Goal: Use online tool/utility

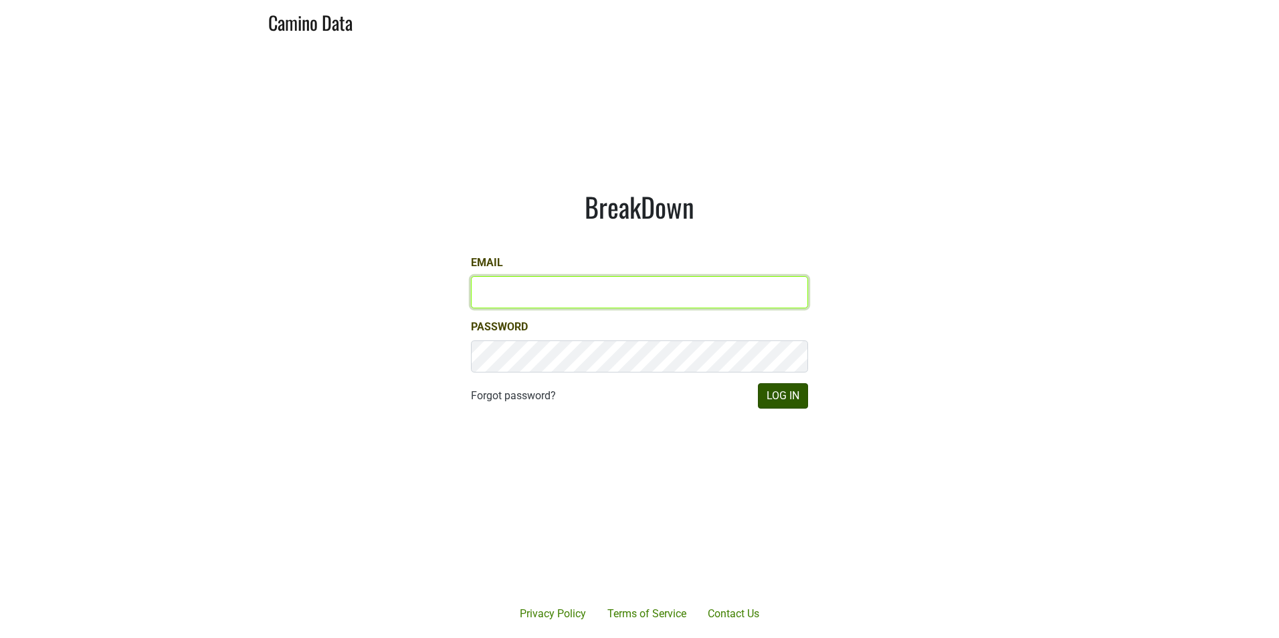
type input "[EMAIL_ADDRESS][DOMAIN_NAME]"
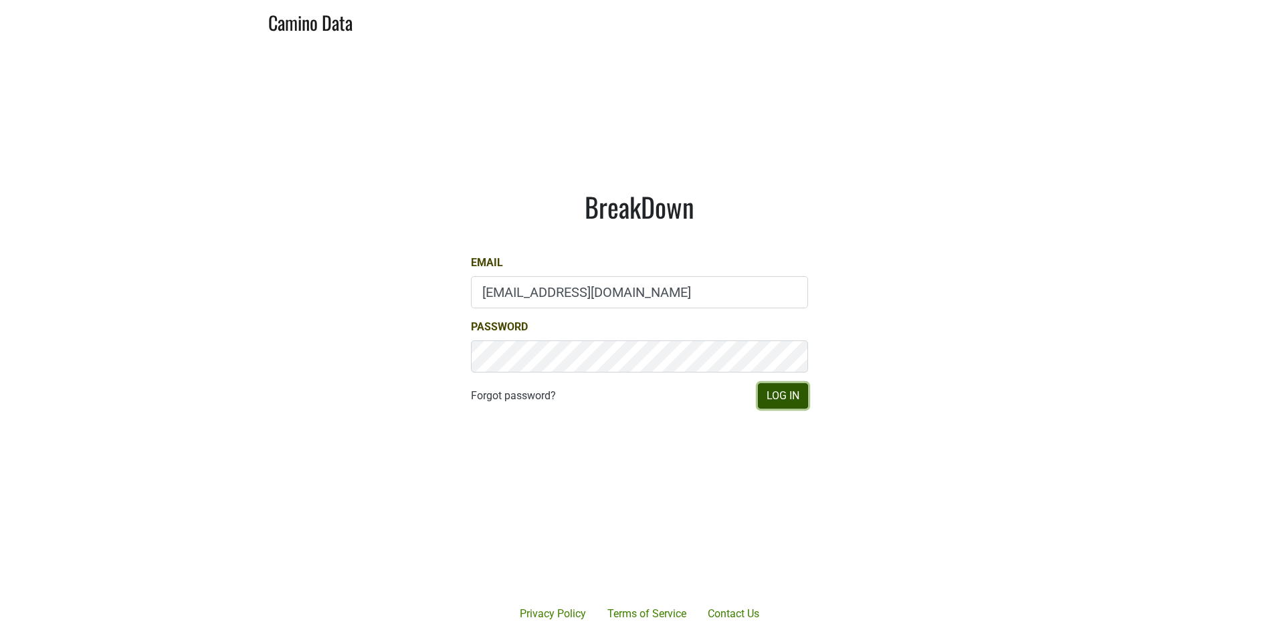
click at [773, 392] on button "Log In" at bounding box center [783, 395] width 50 height 25
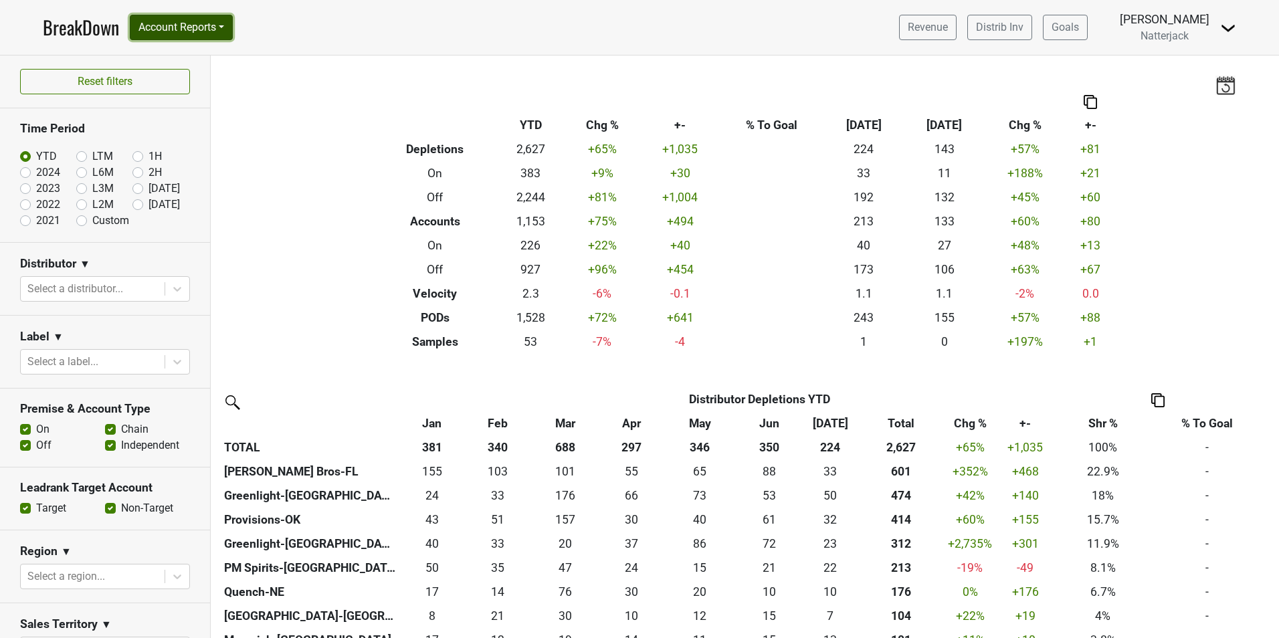
click at [223, 26] on button "Account Reports" at bounding box center [181, 27] width 103 height 25
click at [193, 54] on link "SuperRanker" at bounding box center [189, 57] width 118 height 21
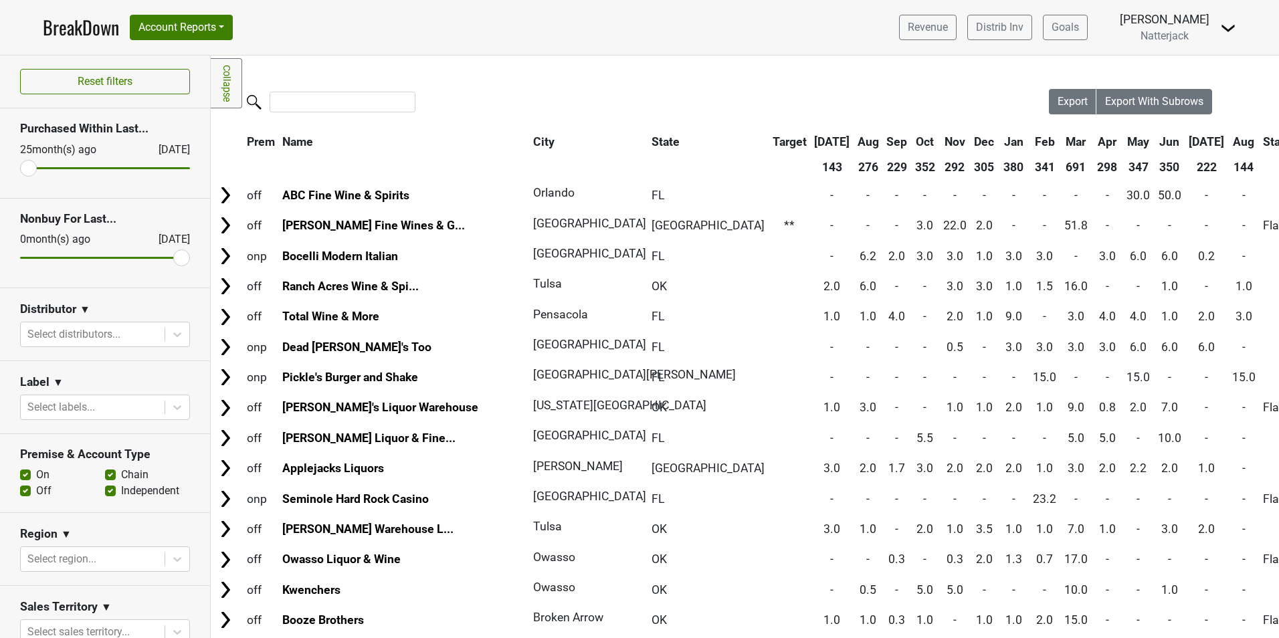
click at [36, 490] on label "Off" at bounding box center [43, 491] width 15 height 16
click at [26, 490] on input "Off" at bounding box center [25, 489] width 11 height 13
checkbox input "false"
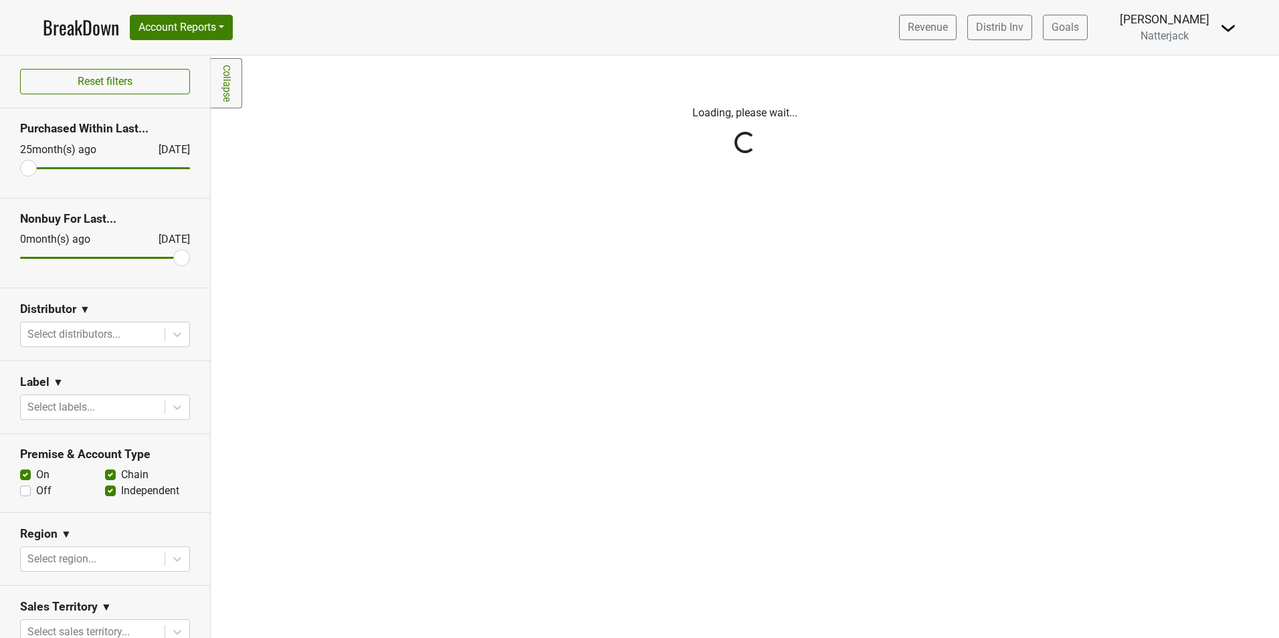
click at [105, 475] on div "Reset filters Purchased Within Last... 25 month(s) ago Aug '25 Nonbuy For Last.…" at bounding box center [105, 347] width 211 height 583
click at [105, 474] on div "Reset filters Purchased Within Last... 25 month(s) ago Aug '25 Nonbuy For Last.…" at bounding box center [105, 347] width 211 height 583
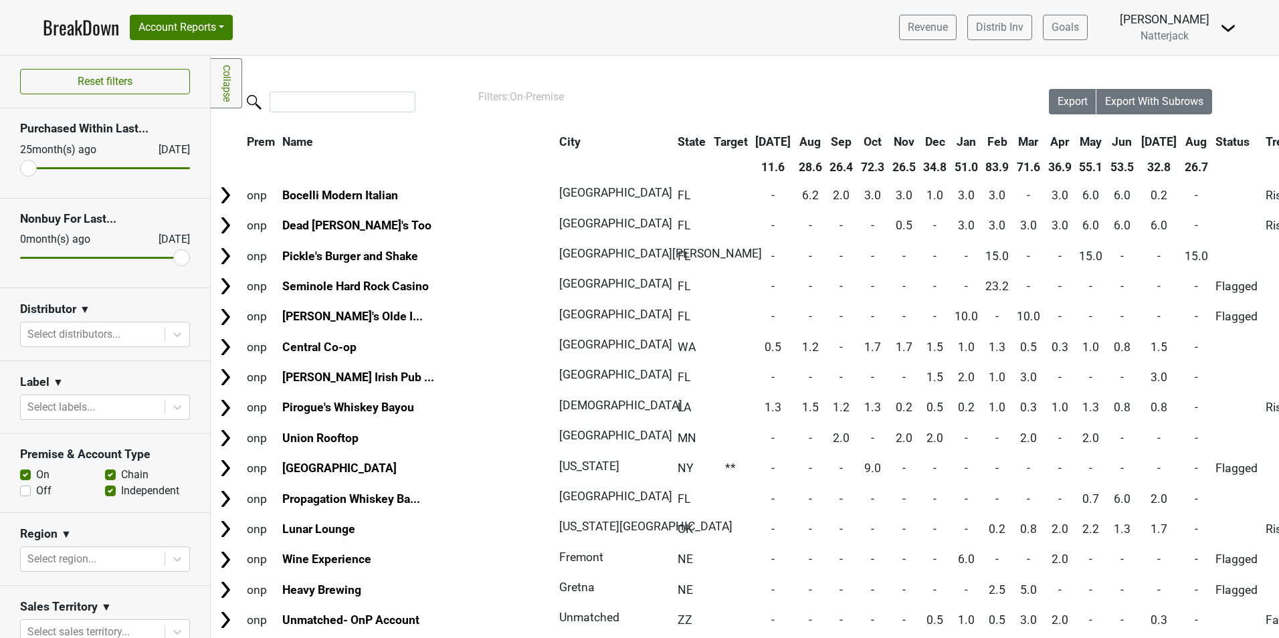
click at [121, 472] on label "Chain" at bounding box center [134, 475] width 27 height 16
click at [106, 472] on input "Chain" at bounding box center [110, 473] width 11 height 13
checkbox input "false"
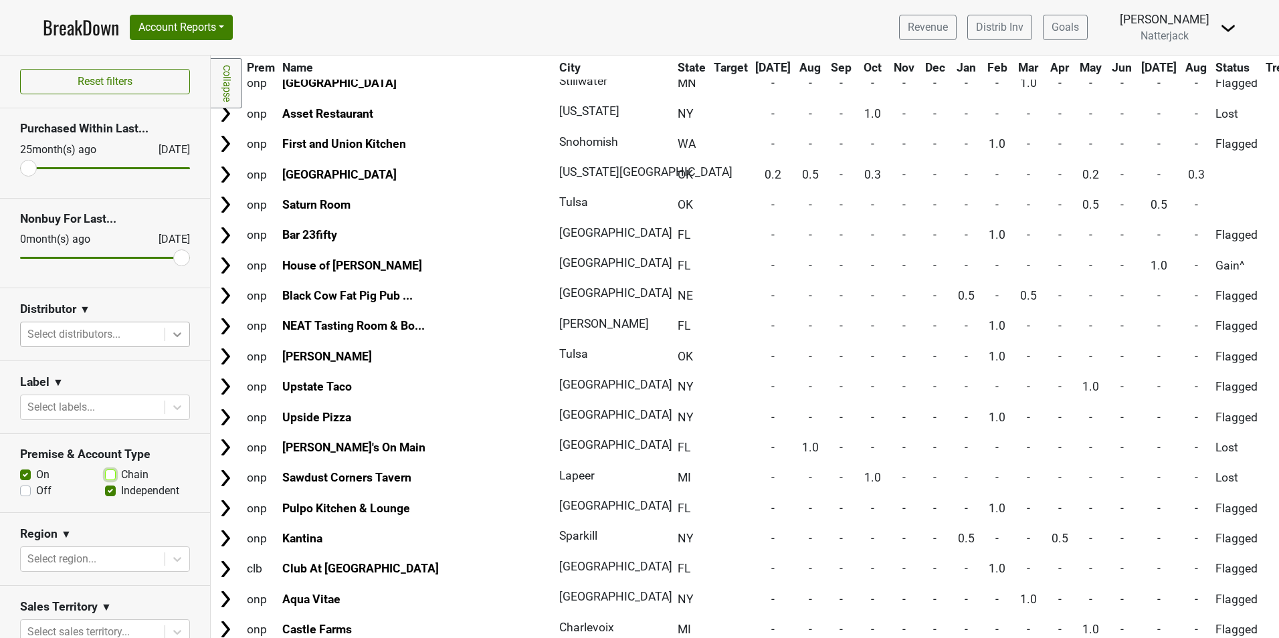
scroll to position [3946, 0]
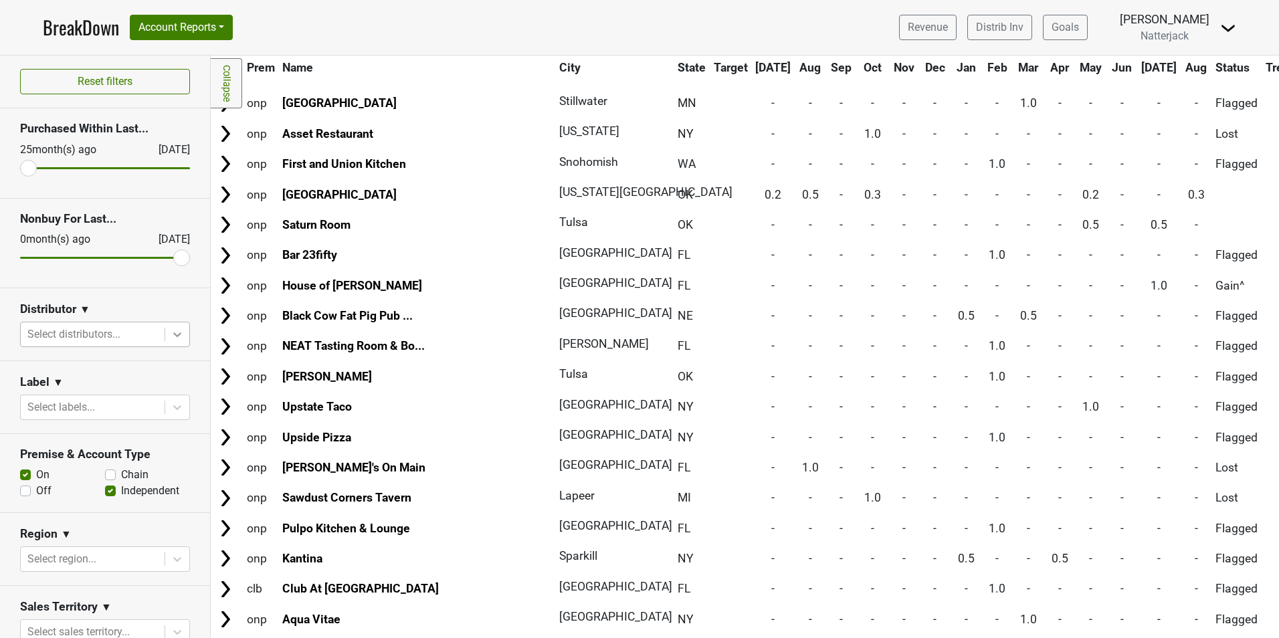
click at [171, 337] on icon at bounding box center [177, 334] width 13 height 13
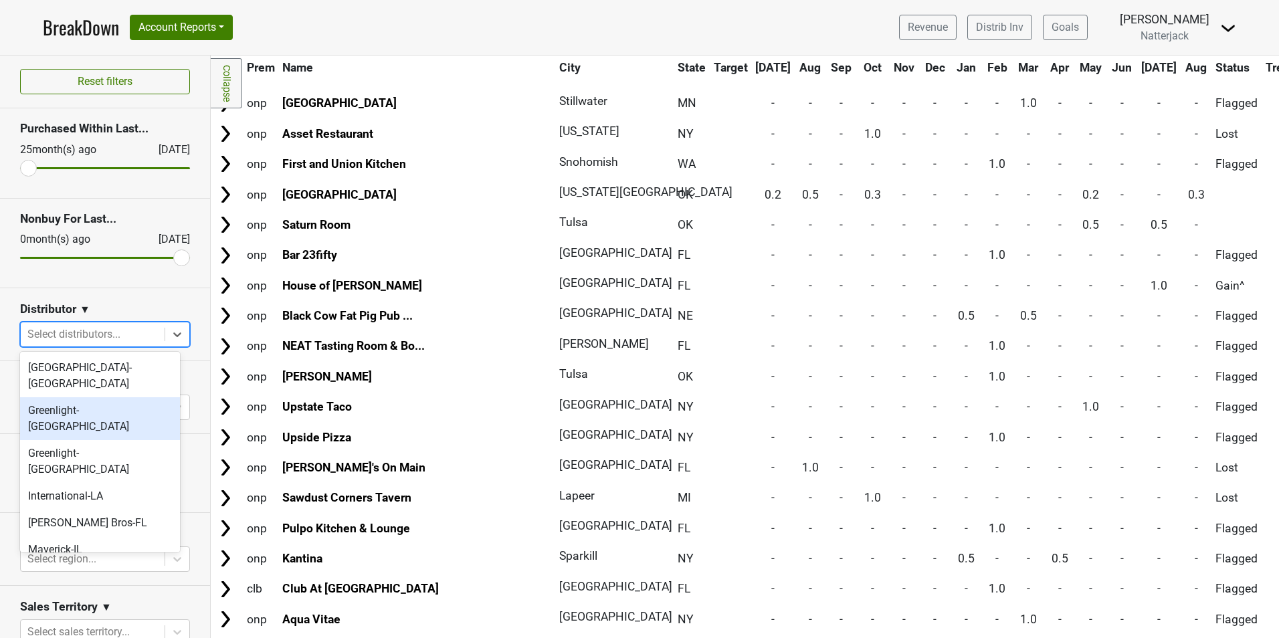
click at [120, 397] on div "Greenlight-FL" at bounding box center [100, 418] width 160 height 43
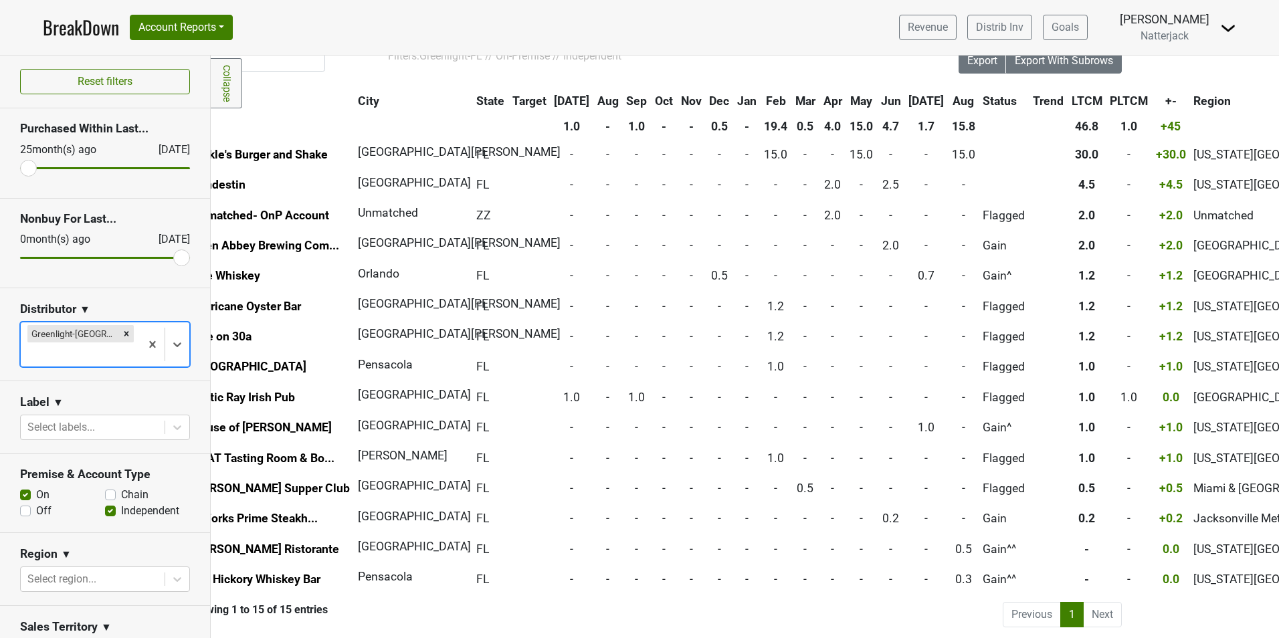
scroll to position [51, 0]
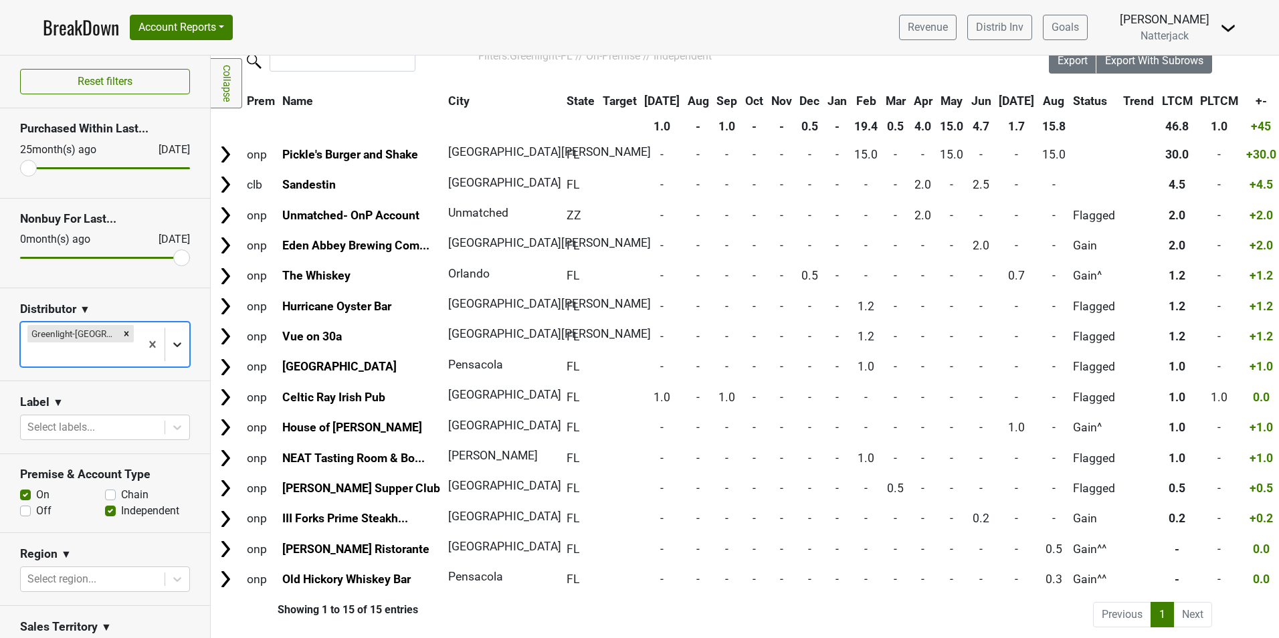
click at [171, 338] on icon at bounding box center [177, 344] width 13 height 13
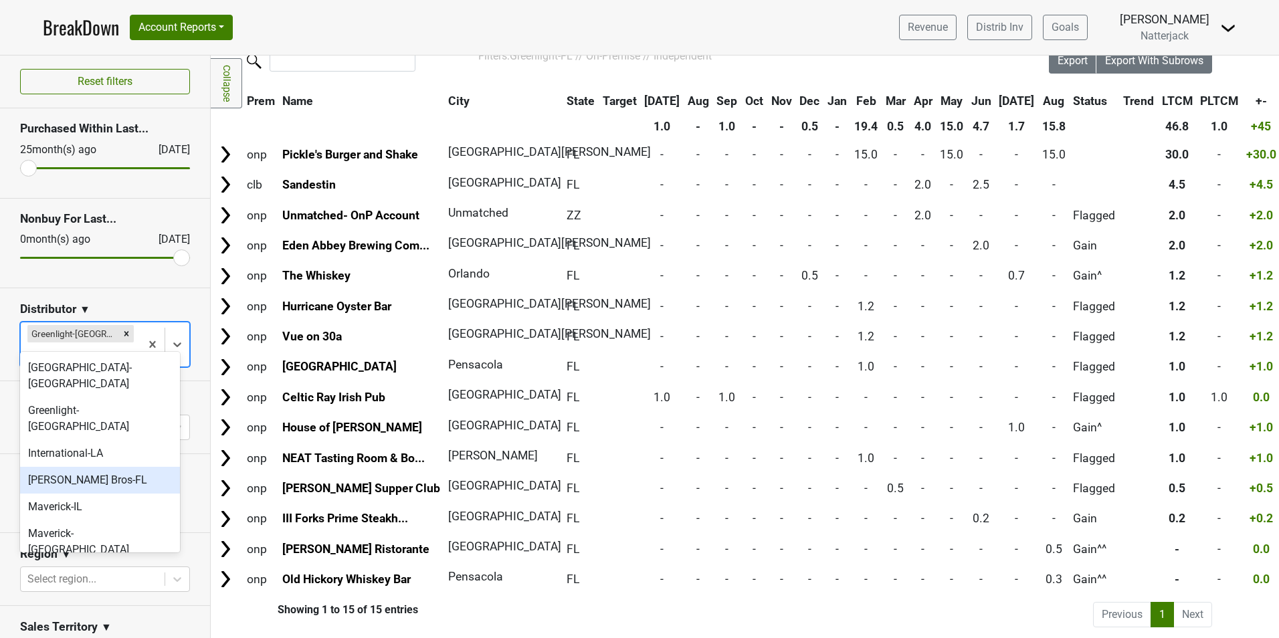
click at [110, 467] on div "Johnson Bros-FL" at bounding box center [100, 480] width 160 height 27
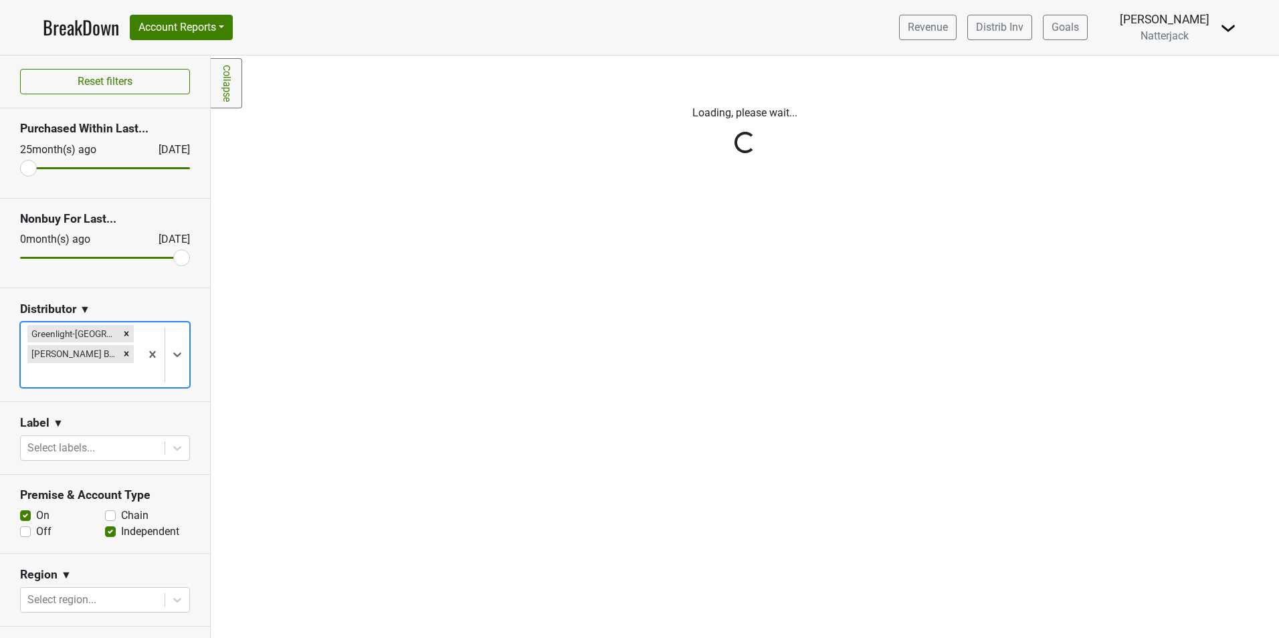
scroll to position [0, 0]
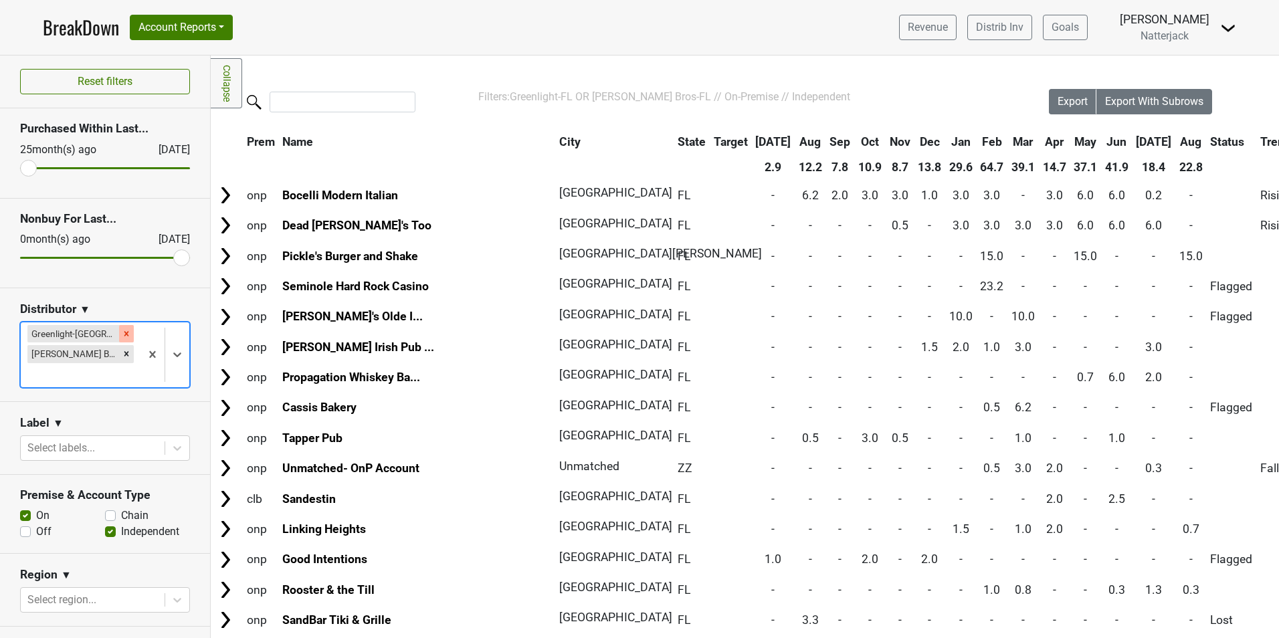
click at [124, 332] on icon "Remove Greenlight-FL" at bounding box center [126, 333] width 5 height 5
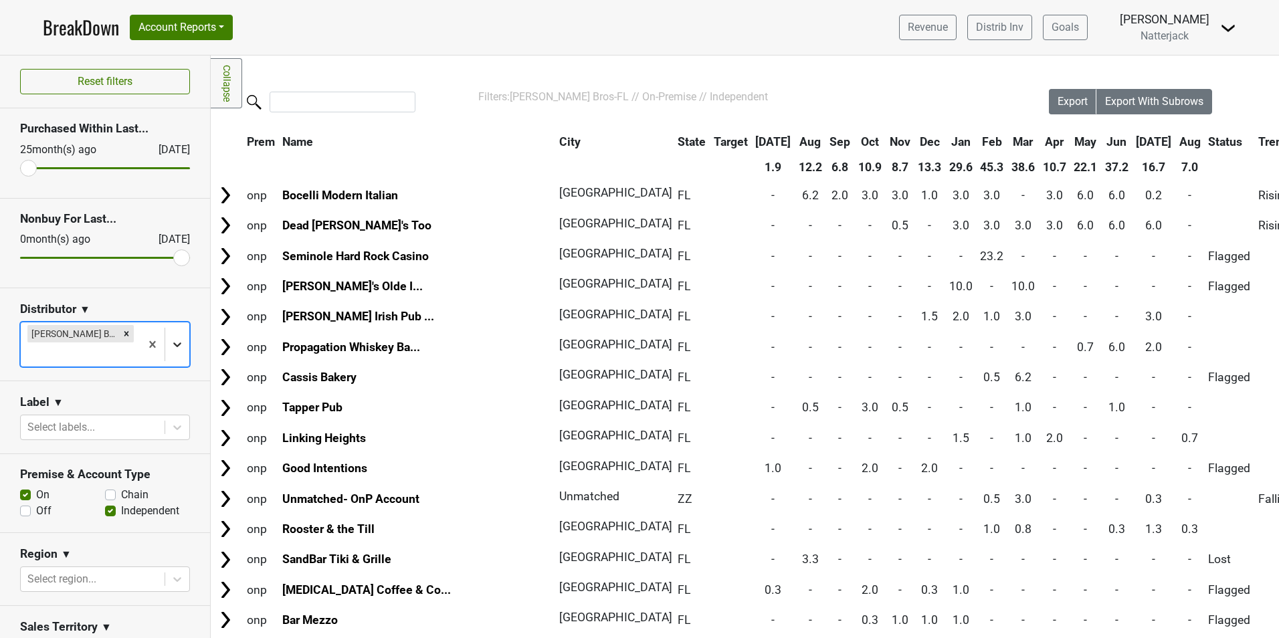
click at [173, 342] on icon at bounding box center [177, 344] width 8 height 5
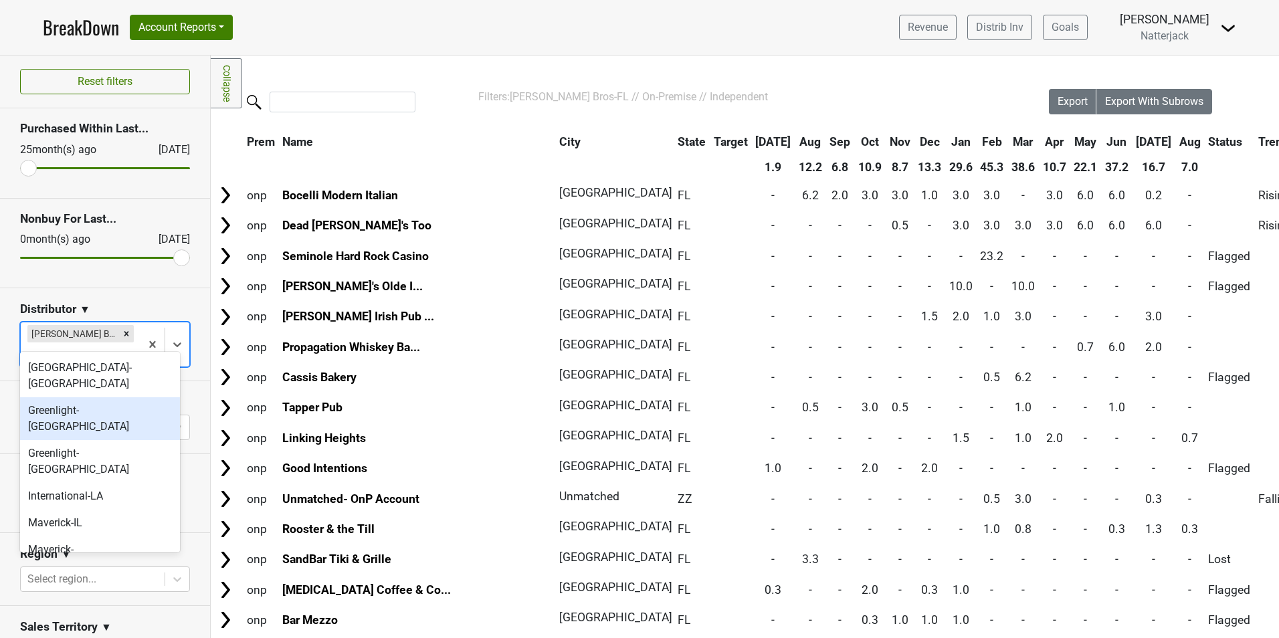
click at [106, 399] on div "Greenlight-FL" at bounding box center [100, 418] width 160 height 43
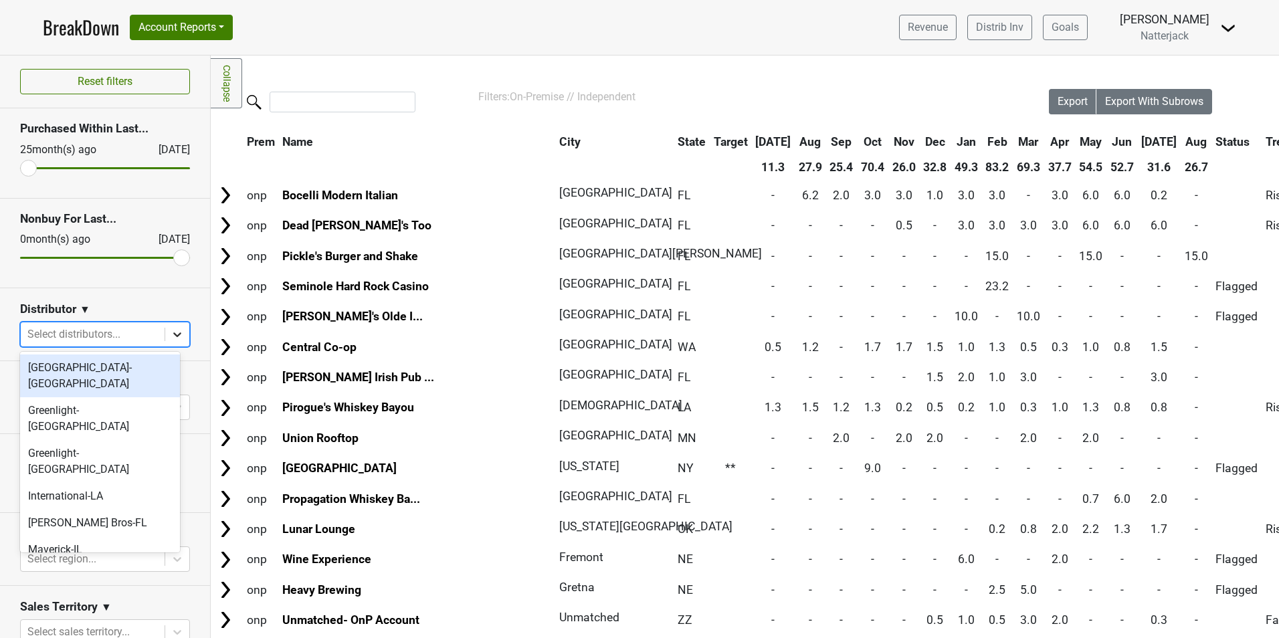
click at [173, 332] on icon at bounding box center [177, 334] width 8 height 5
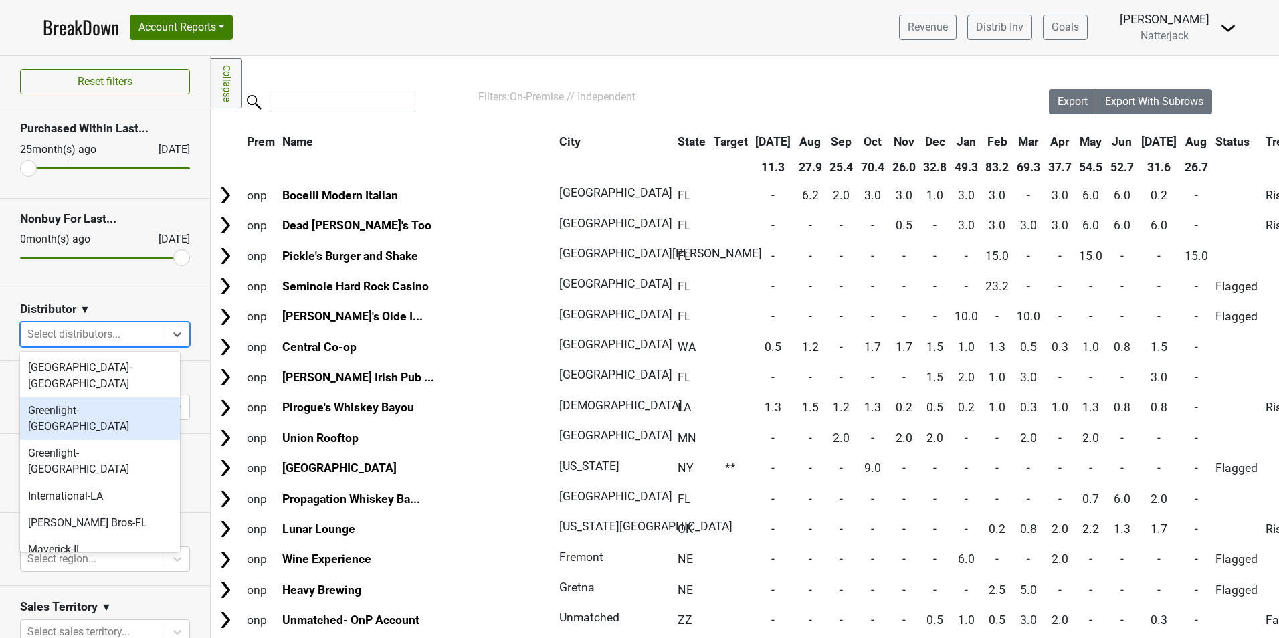
click at [111, 397] on div "Greenlight-FL" at bounding box center [100, 418] width 160 height 43
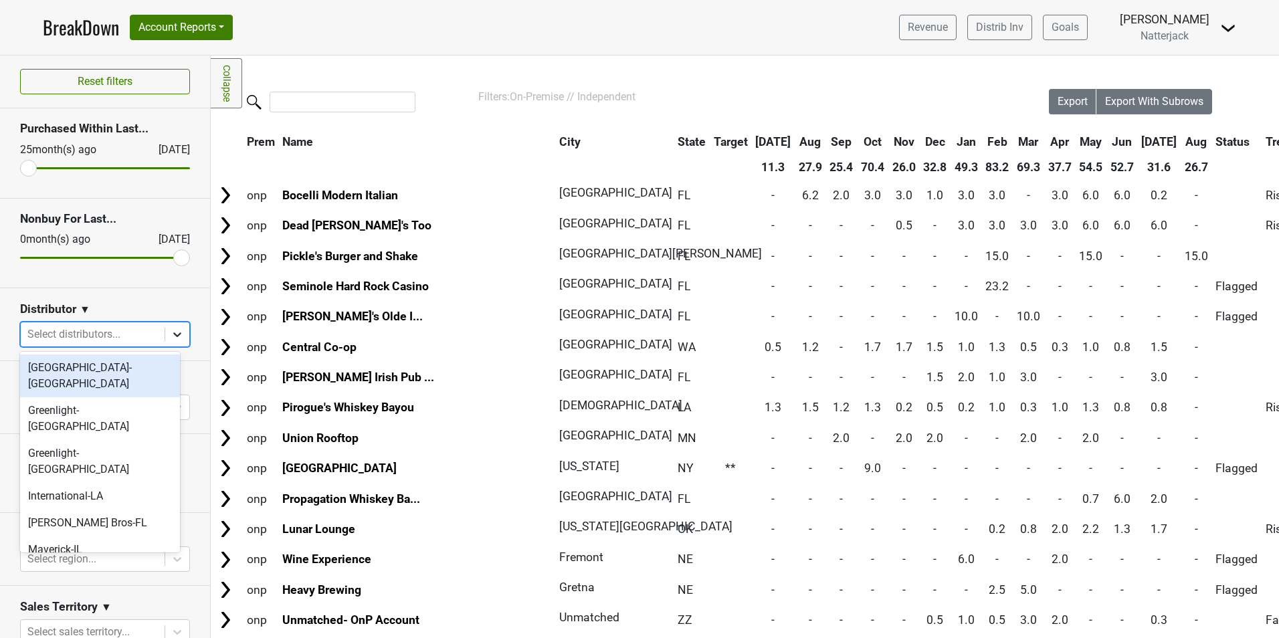
click at [173, 334] on icon at bounding box center [177, 334] width 8 height 5
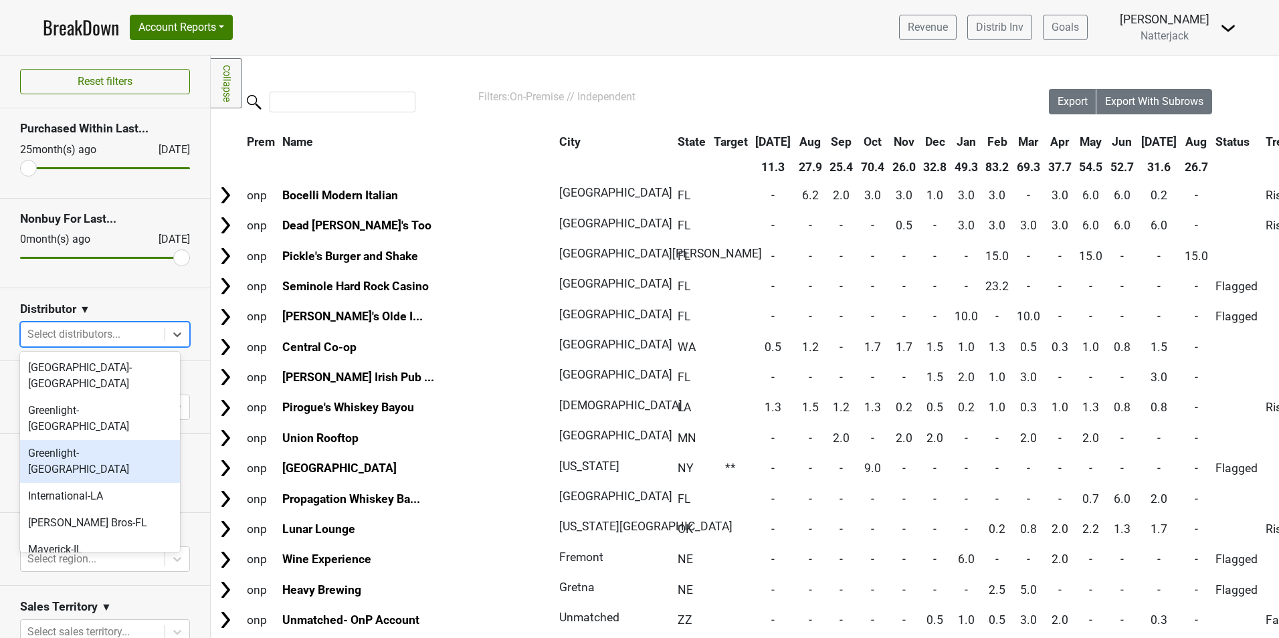
click at [105, 440] on div "Greenlight-TX" at bounding box center [100, 461] width 160 height 43
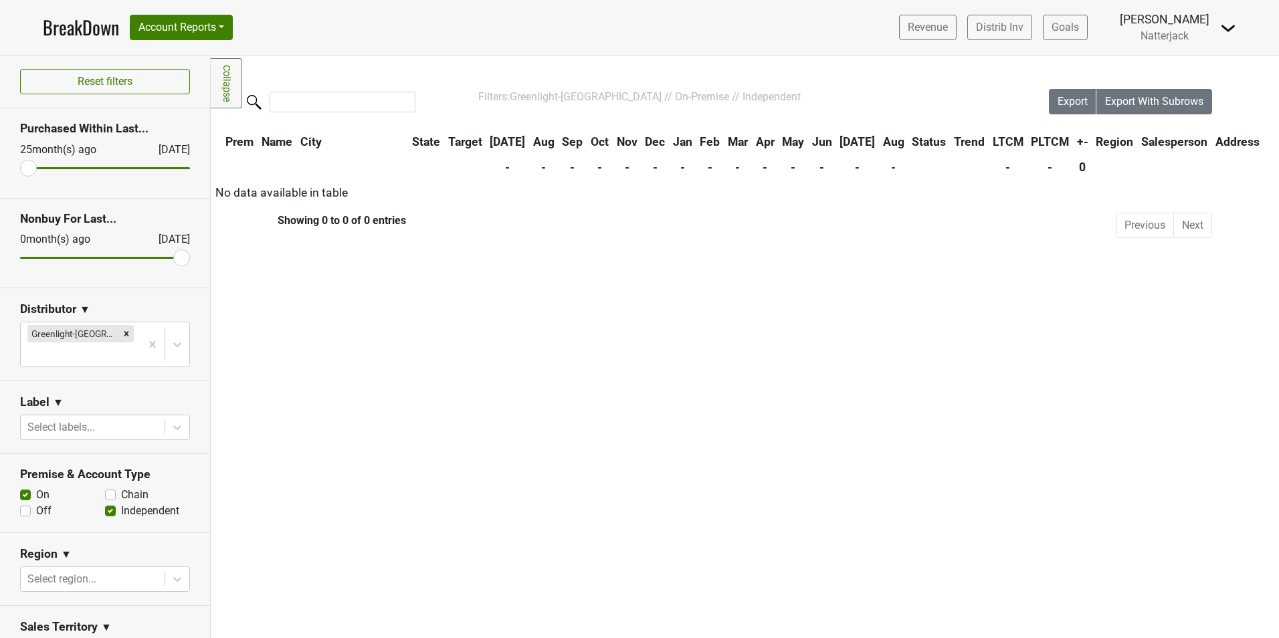
click at [36, 503] on label "Off" at bounding box center [43, 511] width 15 height 16
click at [27, 503] on input "Off" at bounding box center [25, 509] width 11 height 13
checkbox input "true"
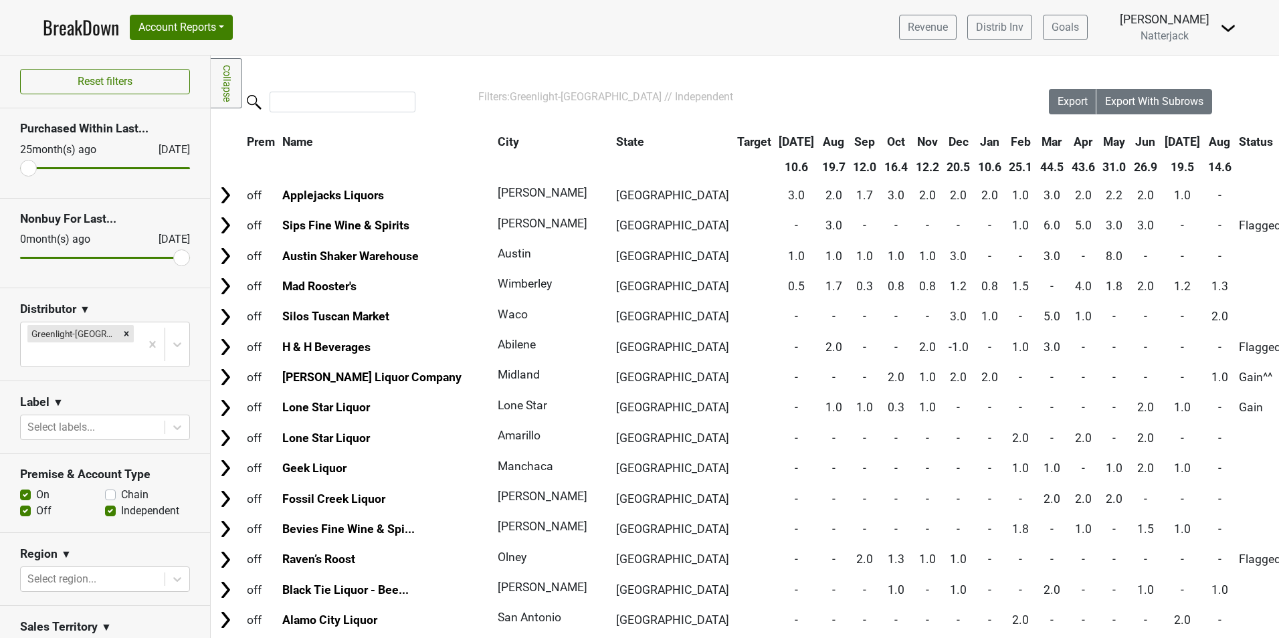
click at [36, 487] on label "On" at bounding box center [42, 495] width 13 height 16
click at [27, 487] on input "On" at bounding box center [25, 493] width 11 height 13
checkbox input "false"
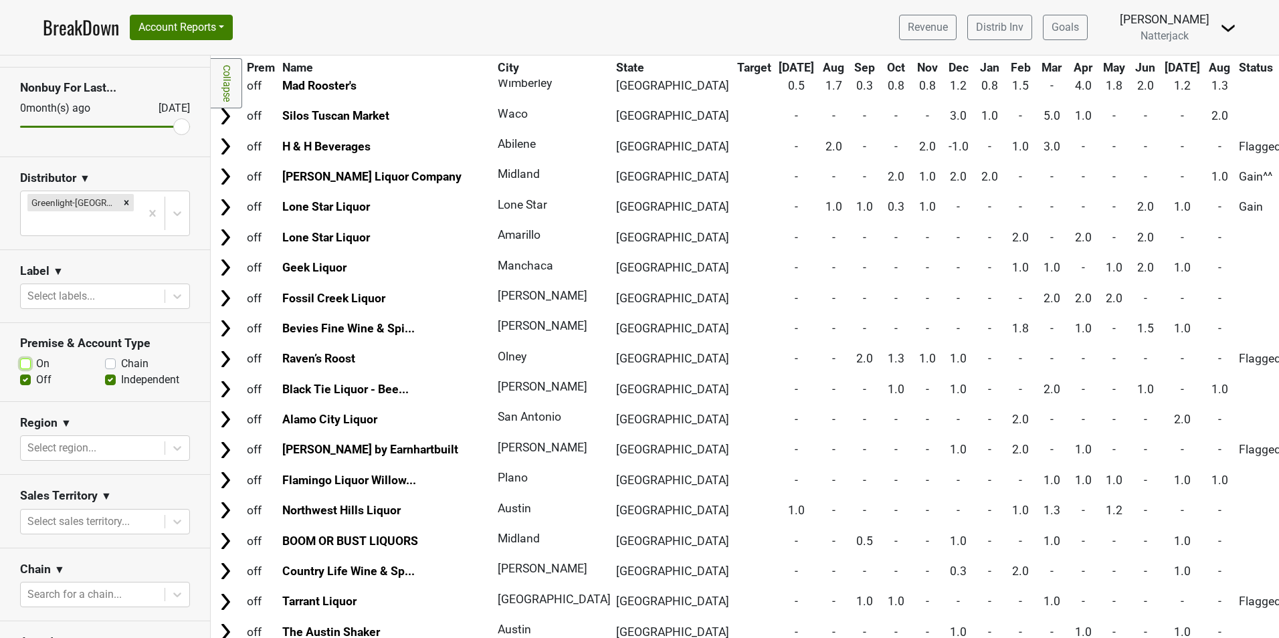
scroll to position [134, 0]
click at [171, 512] on icon at bounding box center [177, 518] width 13 height 13
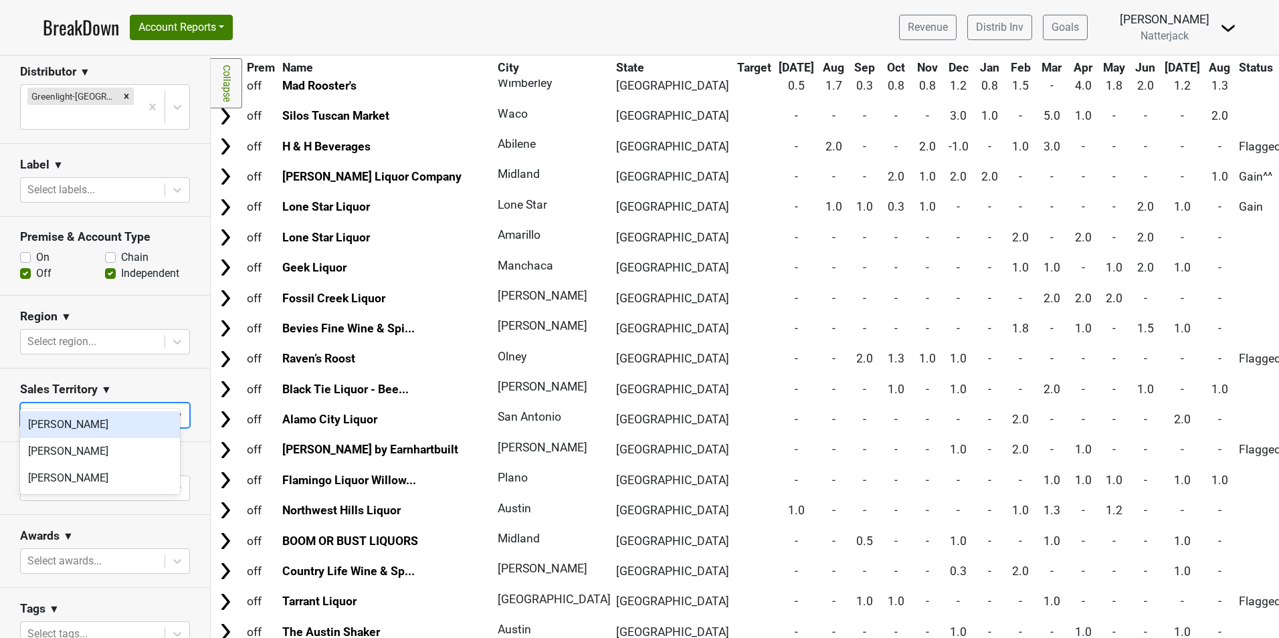
scroll to position [239, 0]
click at [188, 367] on section "Sales Territory ▼ option Aidan Mehigan focused, 1 of 3. 3 results available. Us…" at bounding box center [105, 403] width 210 height 73
click at [173, 328] on div at bounding box center [177, 340] width 24 height 24
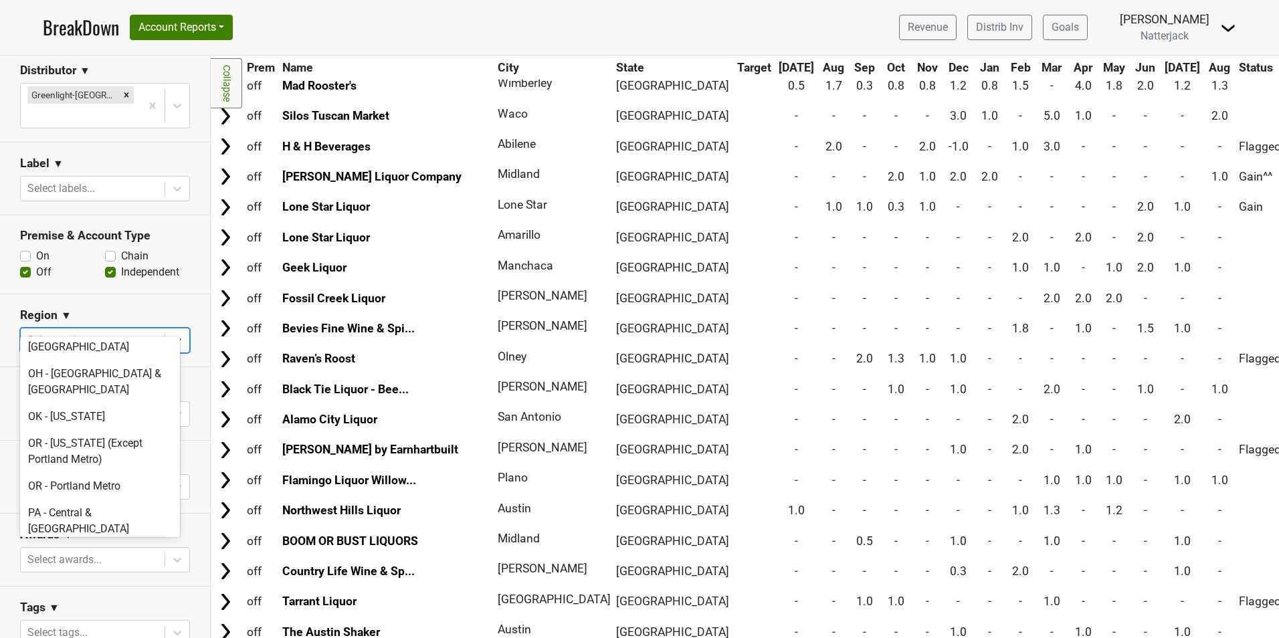
scroll to position [3513, 0]
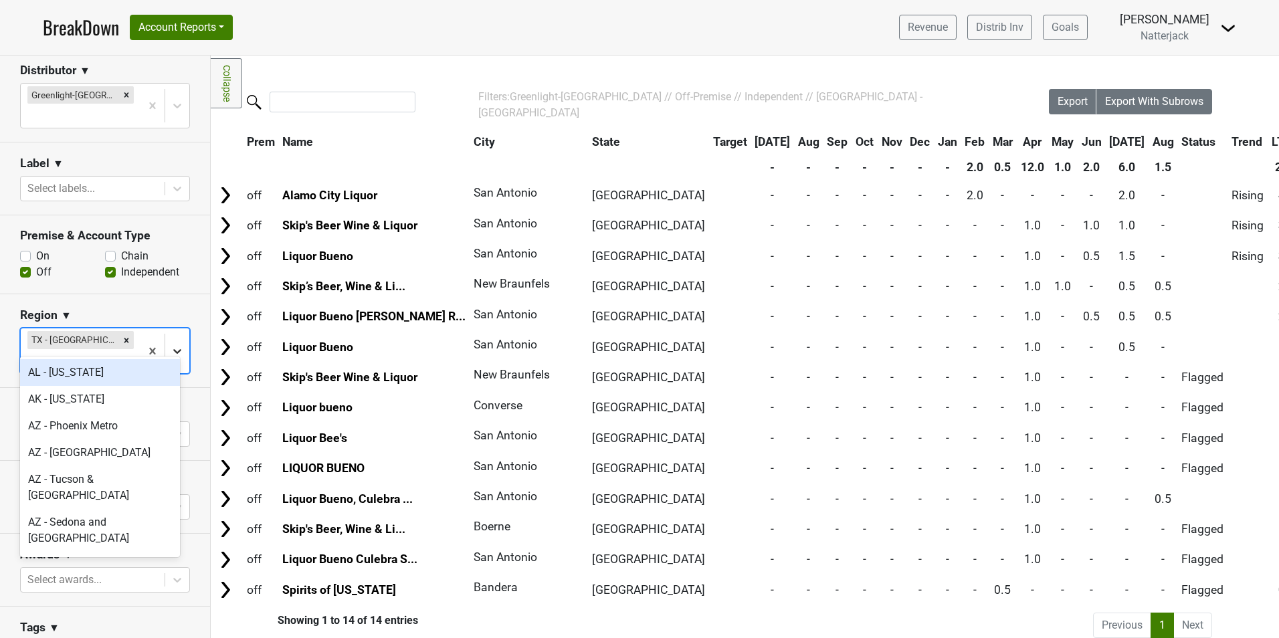
click at [173, 349] on icon at bounding box center [177, 351] width 8 height 5
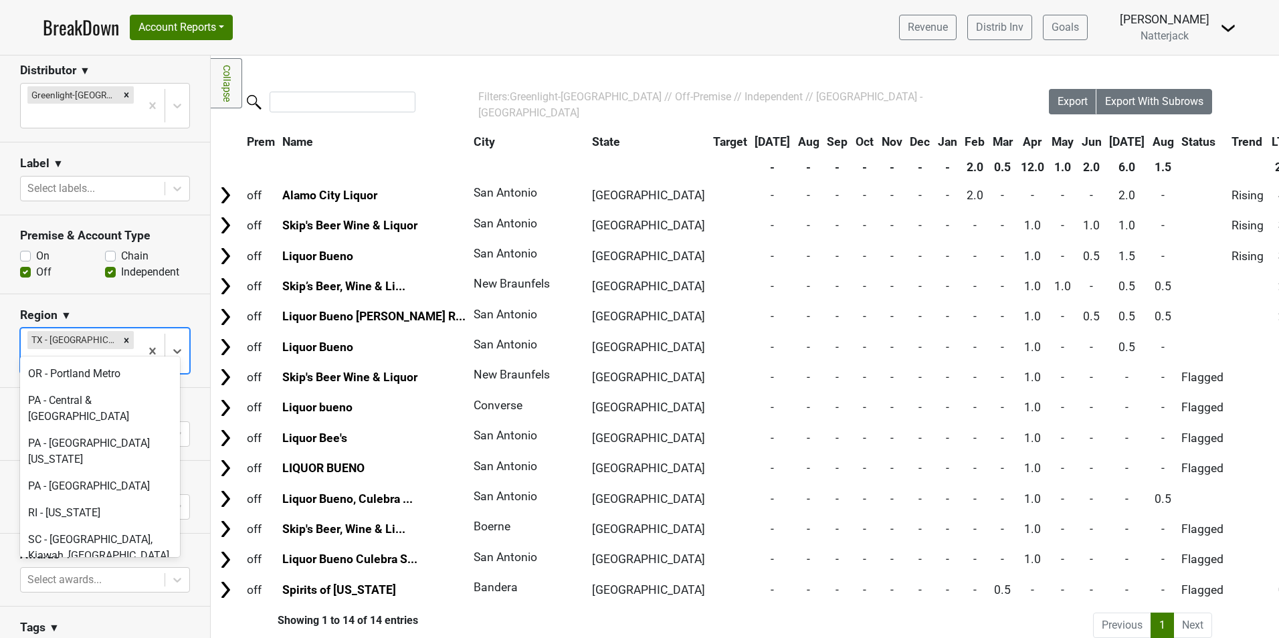
scroll to position [3559, 0]
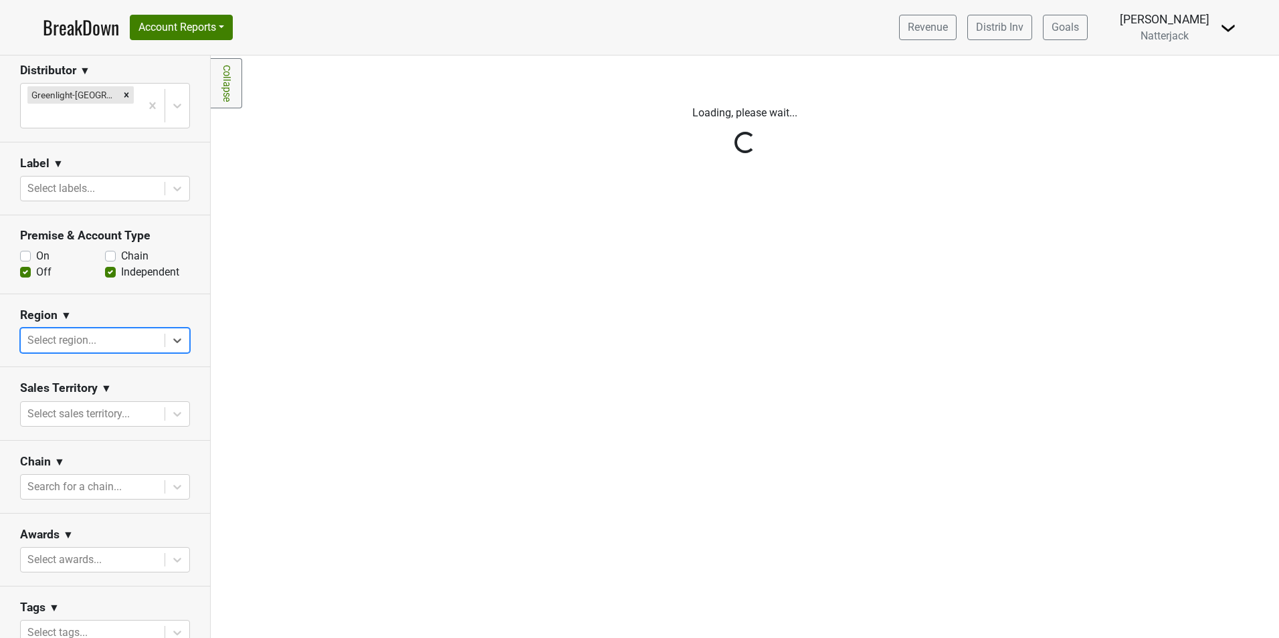
scroll to position [0, 0]
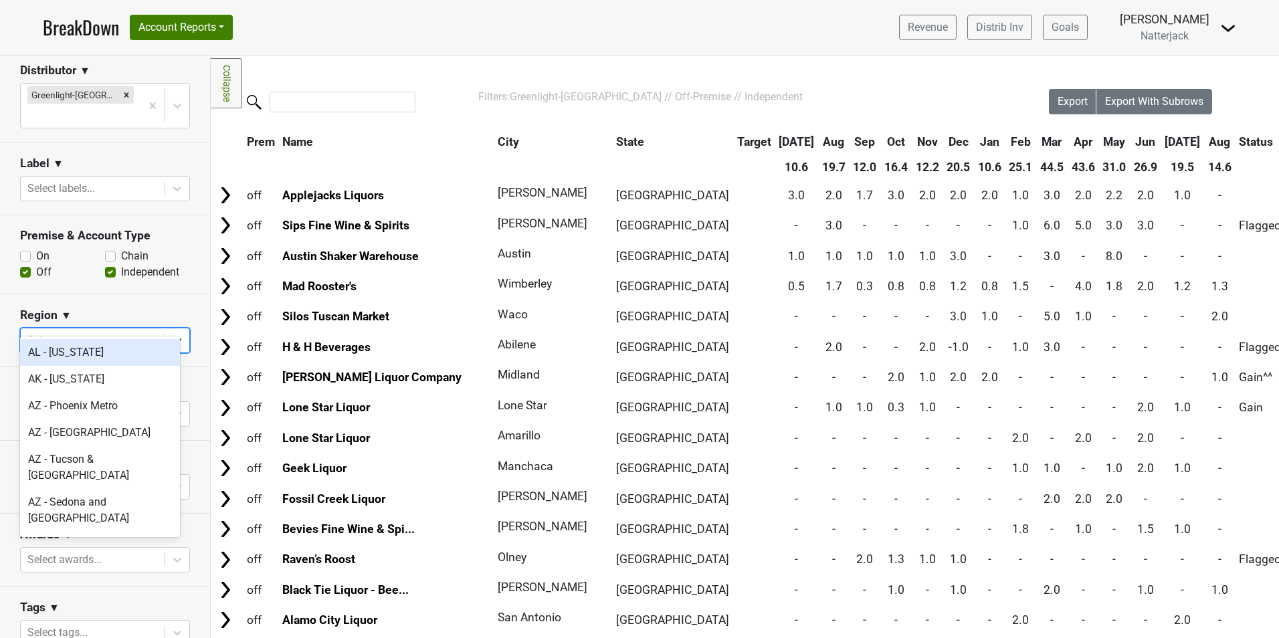
click at [171, 334] on icon at bounding box center [177, 340] width 13 height 13
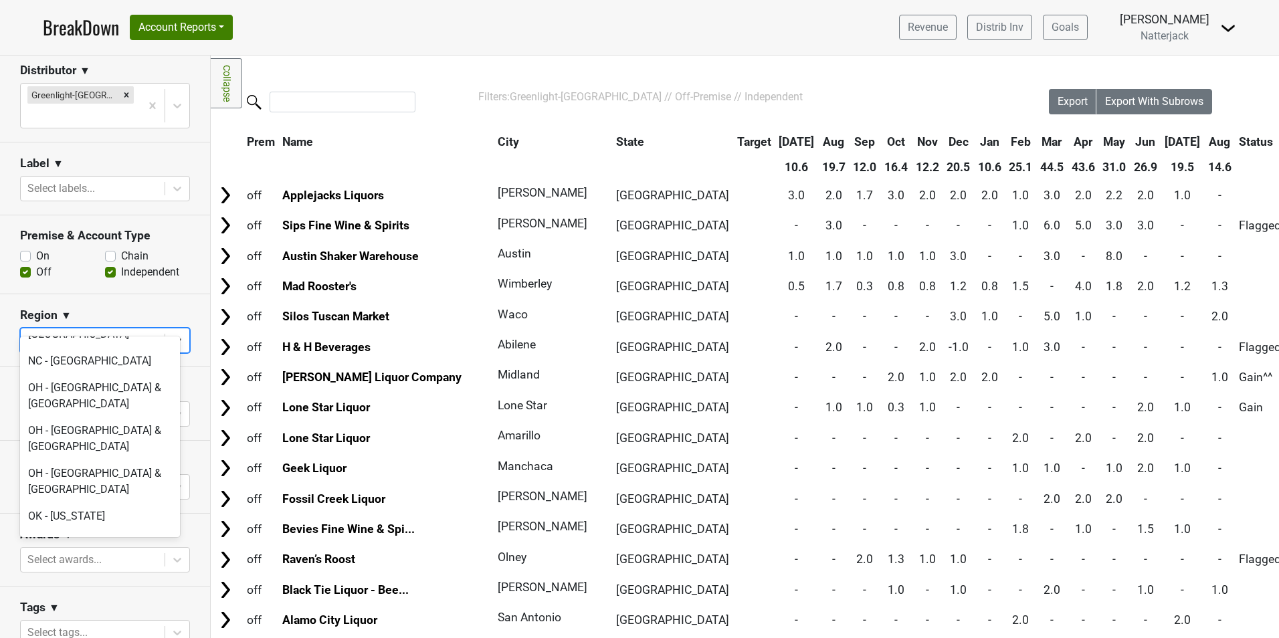
scroll to position [3470, 0]
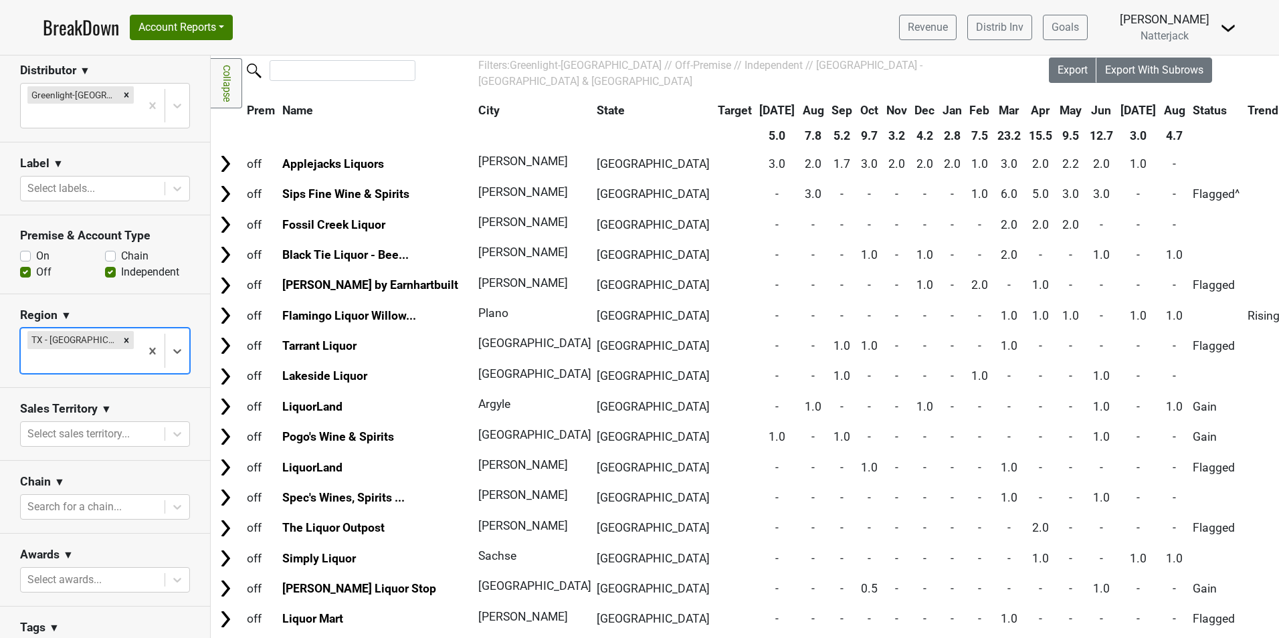
scroll to position [30, 0]
click at [70, 23] on link "BreakDown" at bounding box center [81, 27] width 76 height 28
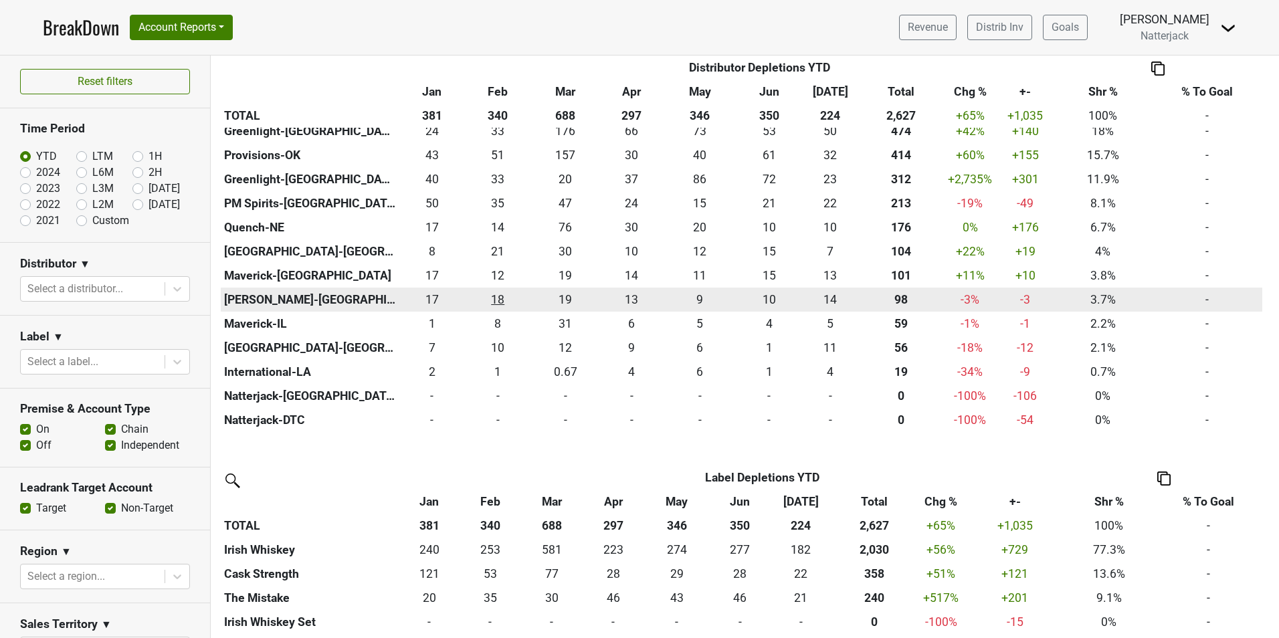
scroll to position [371, 0]
